Goal: Task Accomplishment & Management: Manage account settings

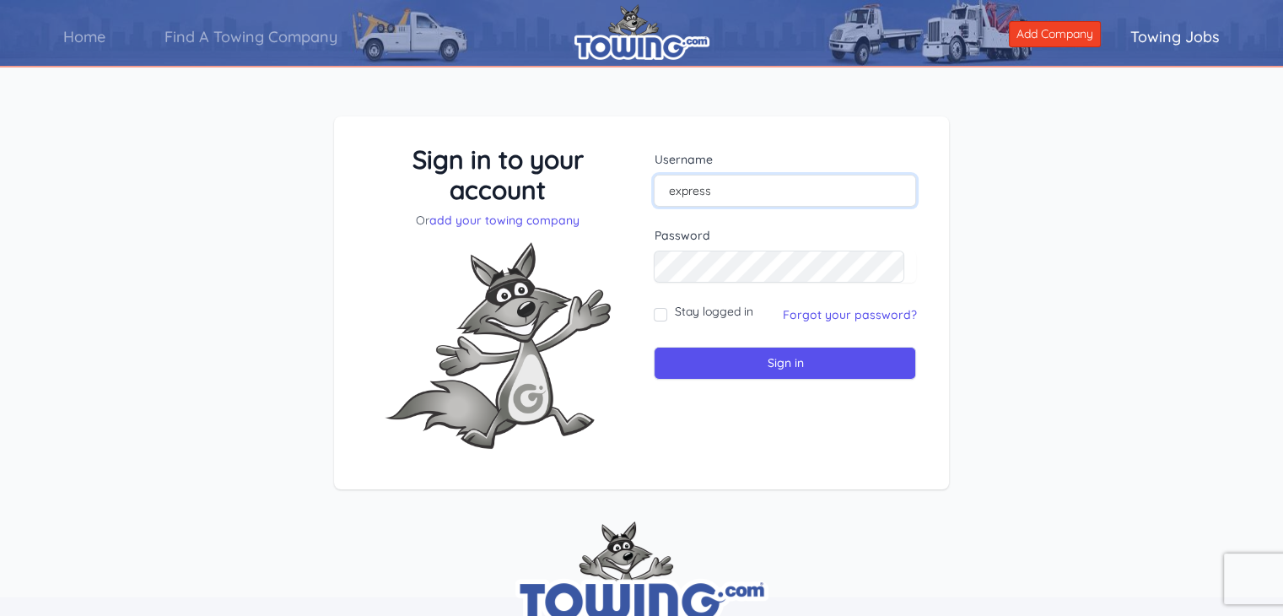
click at [724, 193] on input "express" at bounding box center [785, 191] width 262 height 32
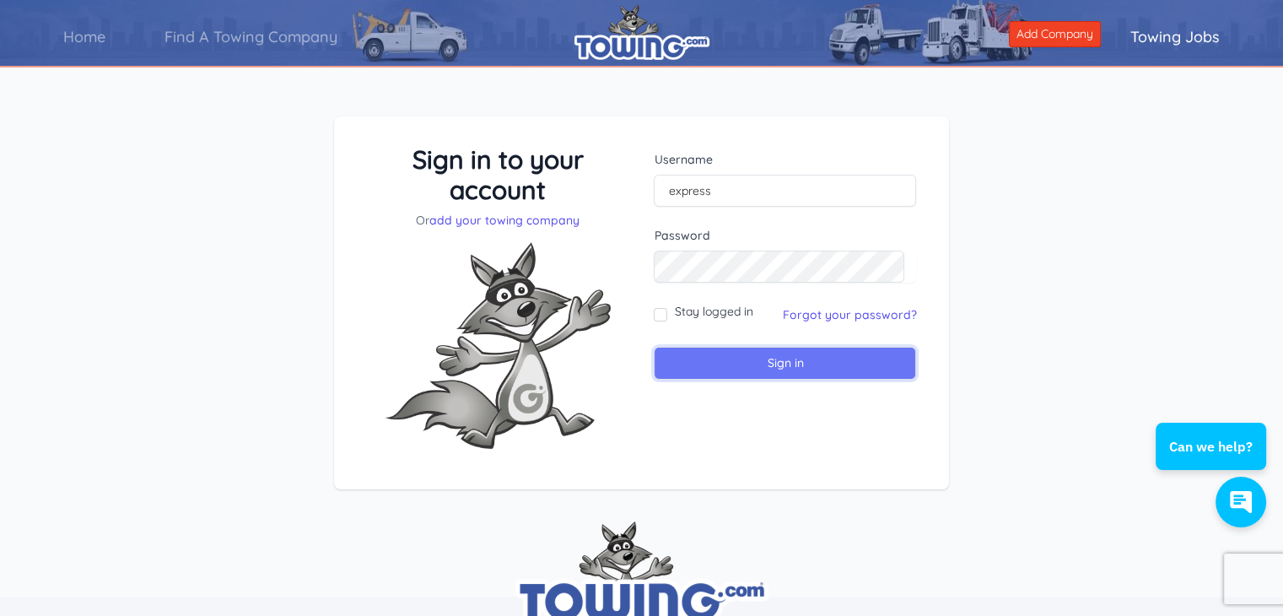
click at [692, 358] on input "Sign in" at bounding box center [785, 363] width 262 height 33
click at [725, 181] on input "text" at bounding box center [785, 191] width 262 height 32
type input "express"
click at [727, 370] on input "Sign in" at bounding box center [785, 363] width 262 height 33
